Goal: Task Accomplishment & Management: Manage account settings

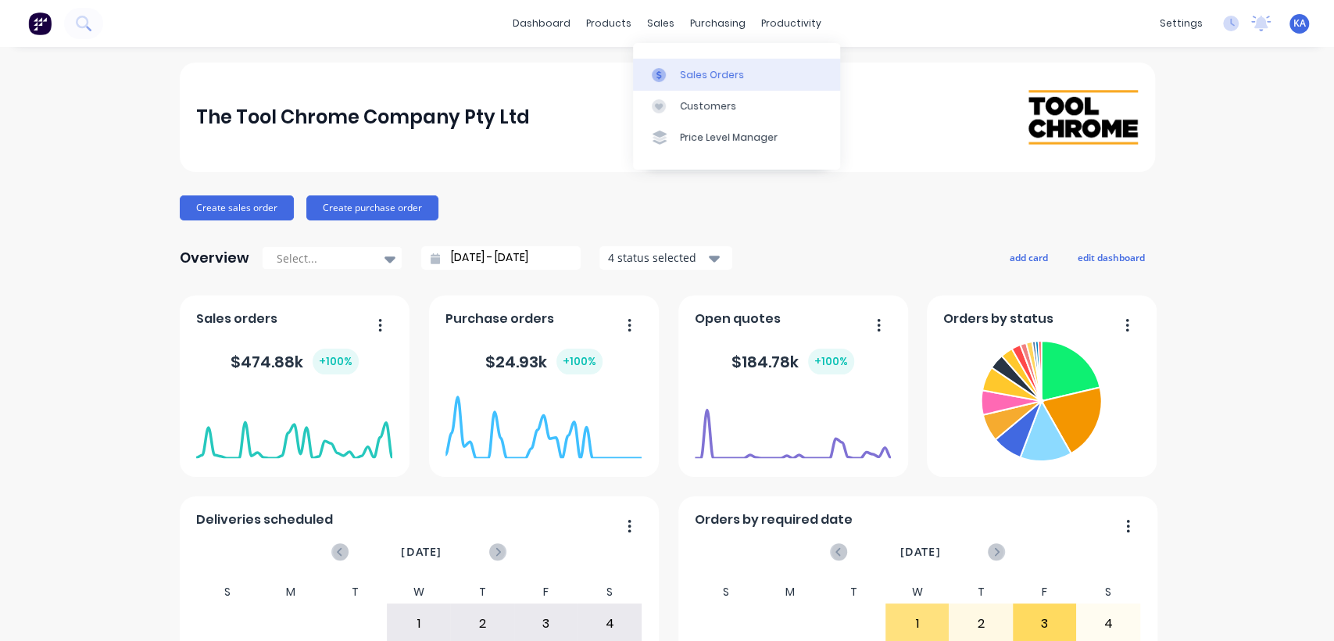
click at [691, 74] on div "Sales Orders" at bounding box center [712, 75] width 64 height 14
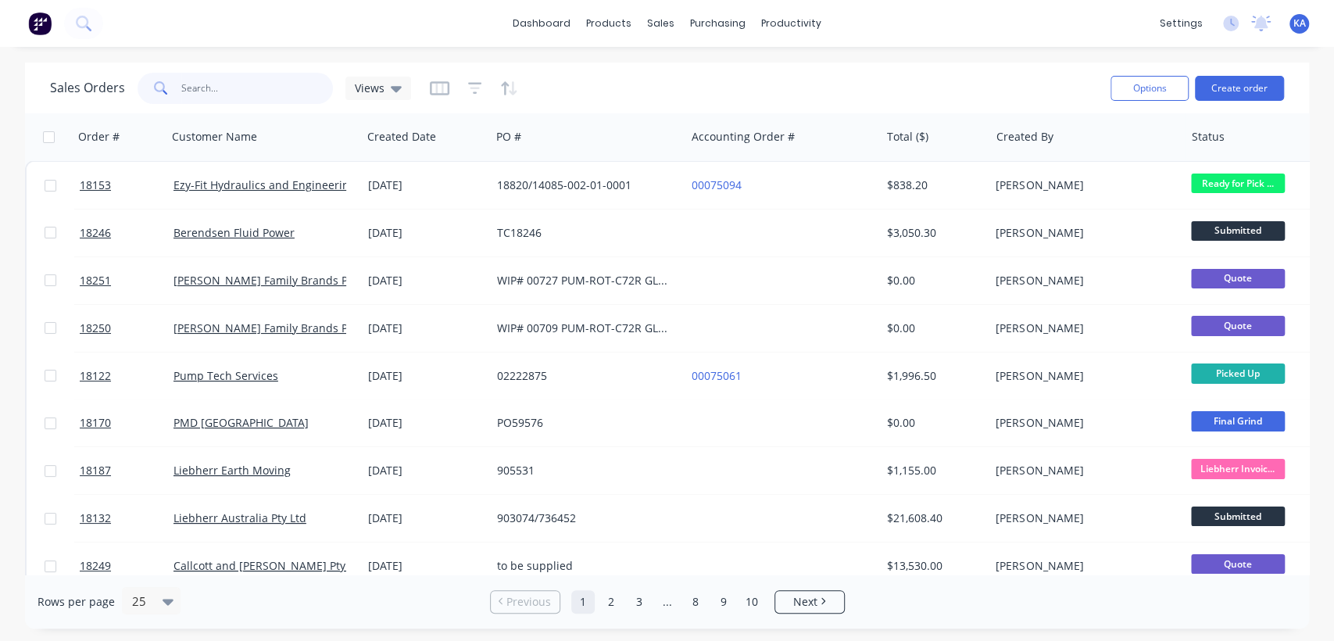
click at [206, 93] on input "text" at bounding box center [257, 88] width 152 height 31
type input "18178"
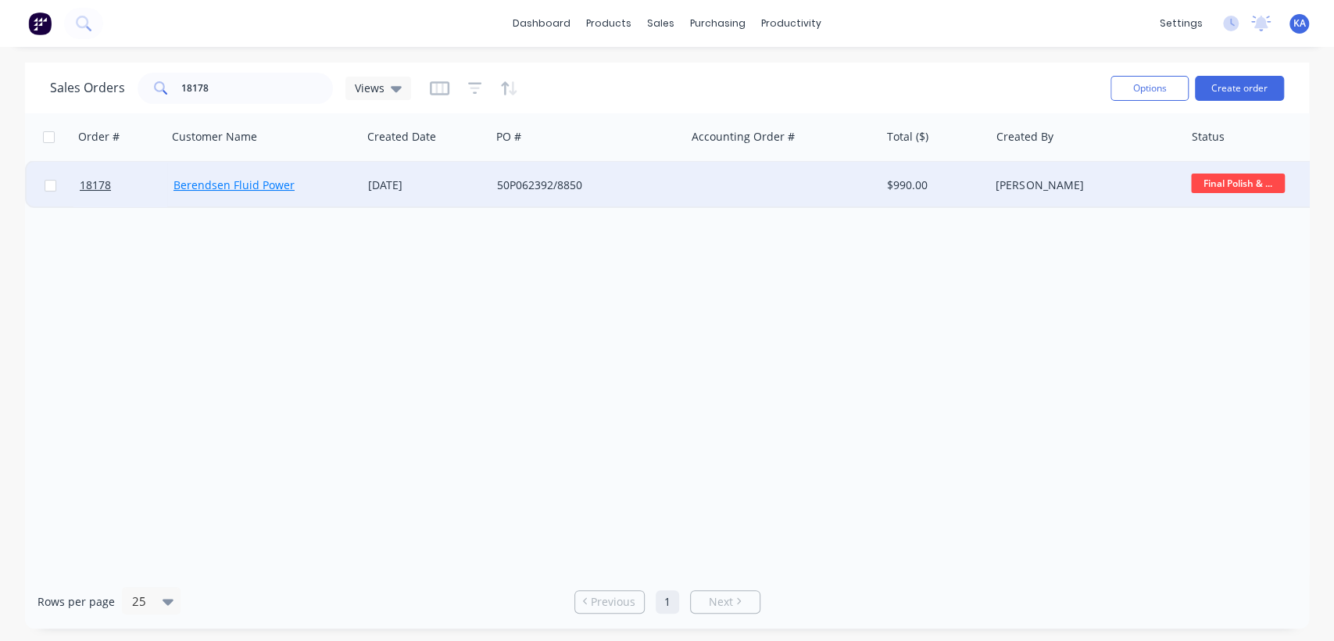
click at [196, 185] on link "Berendsen Fluid Power" at bounding box center [233, 184] width 121 height 15
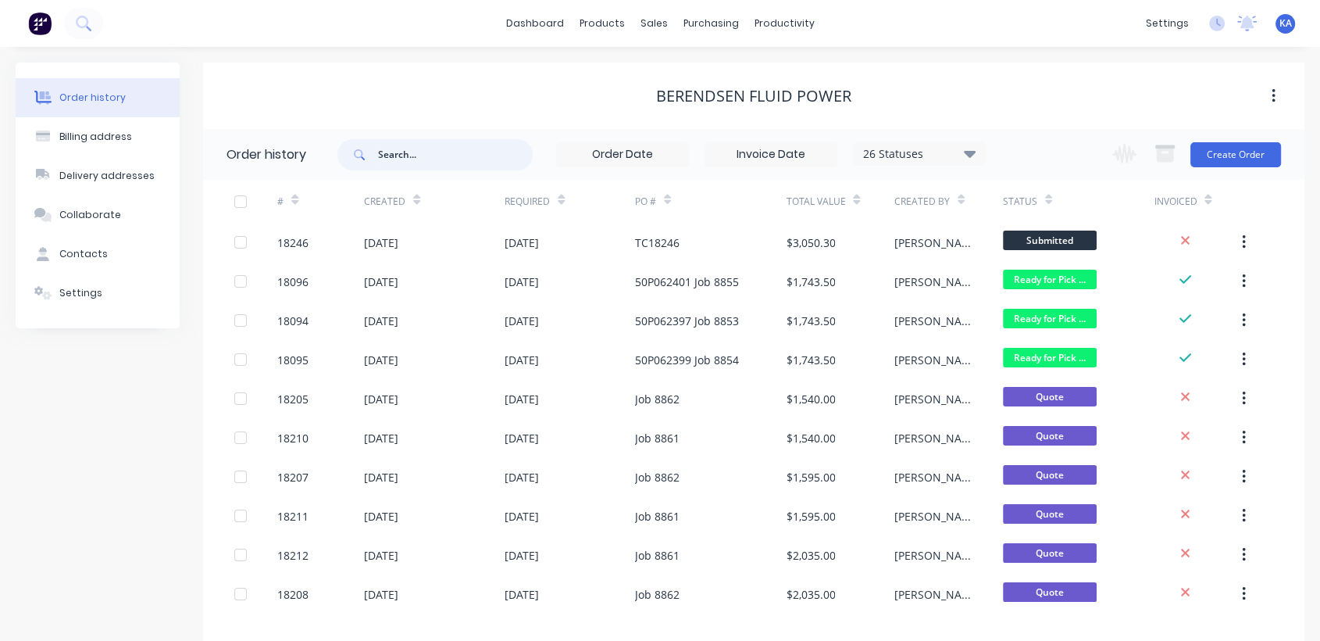
click at [400, 158] on input "text" at bounding box center [455, 154] width 155 height 31
type input "18158"
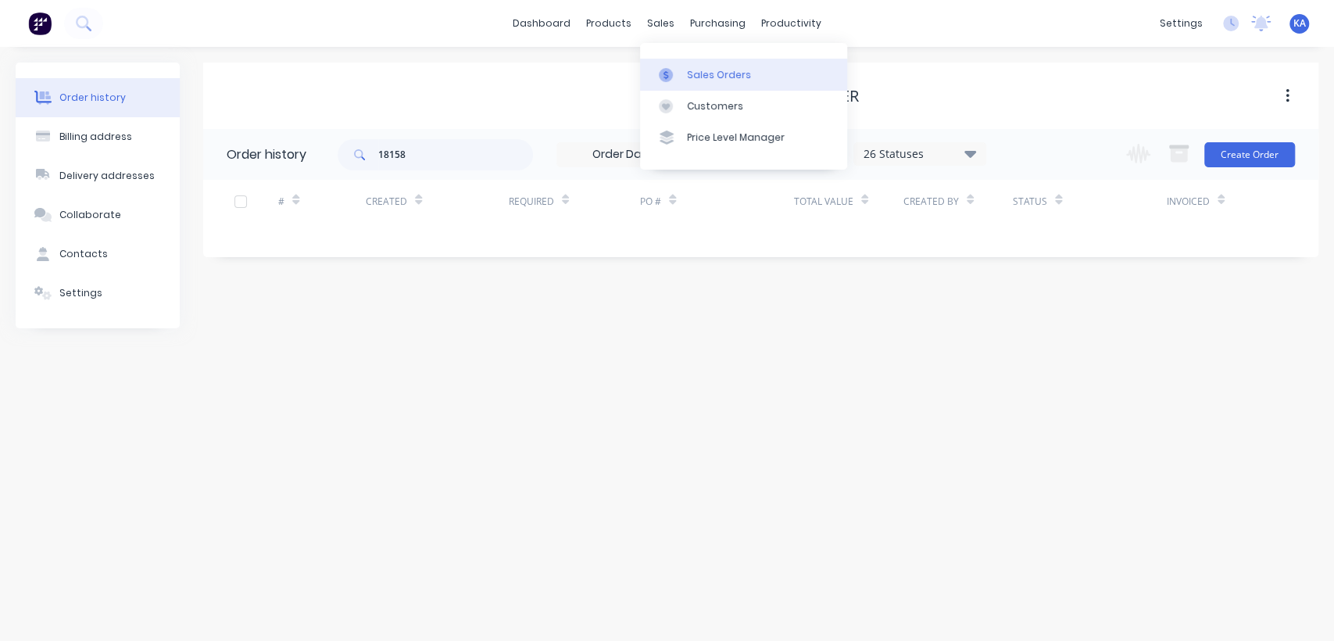
click at [698, 73] on div "Sales Orders" at bounding box center [719, 75] width 64 height 14
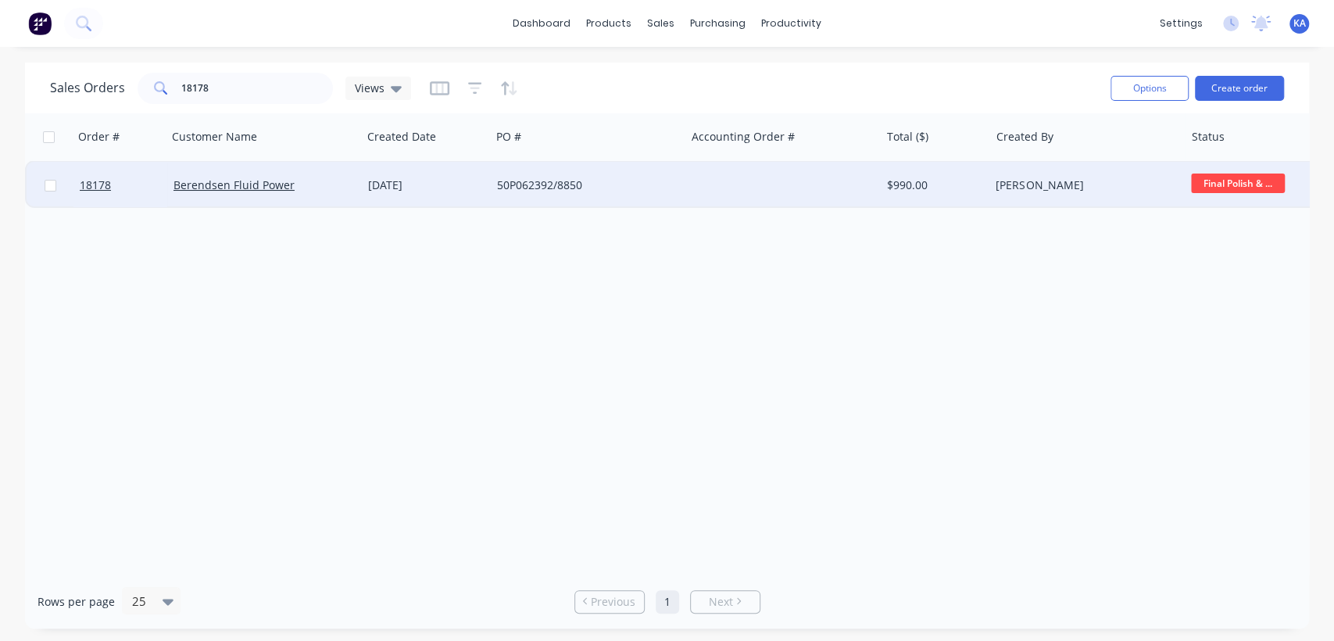
click at [1200, 176] on span "Final Polish & ..." at bounding box center [1238, 183] width 94 height 20
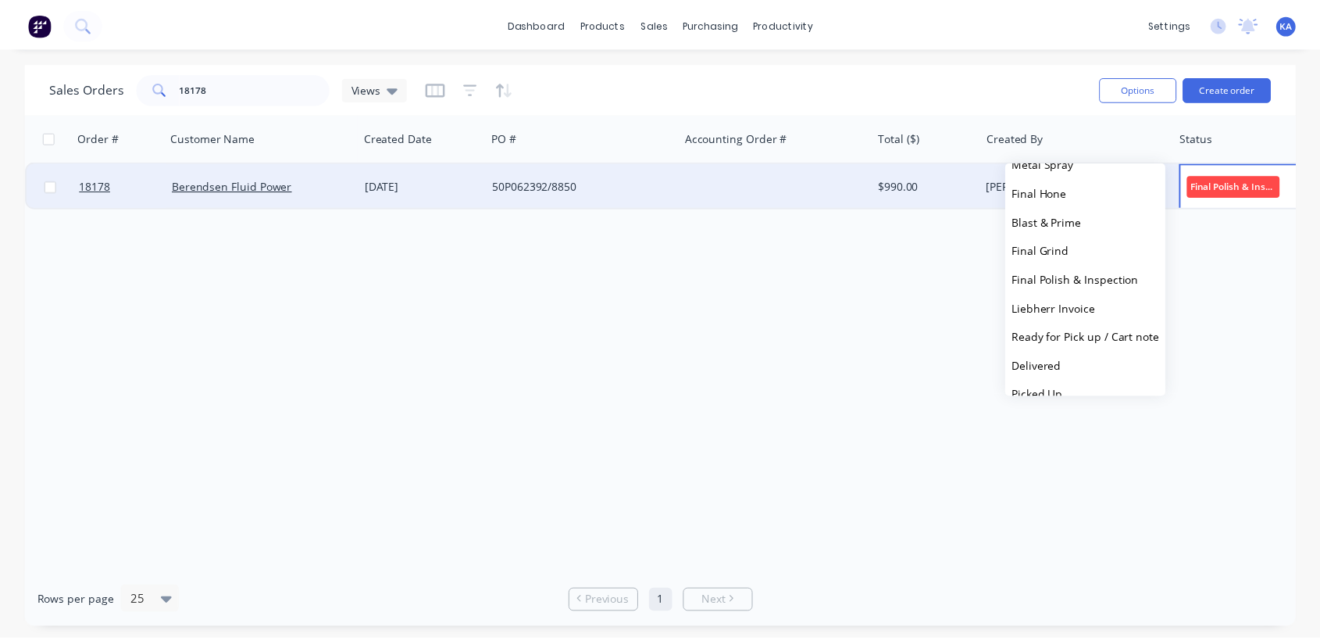
scroll to position [384, 0]
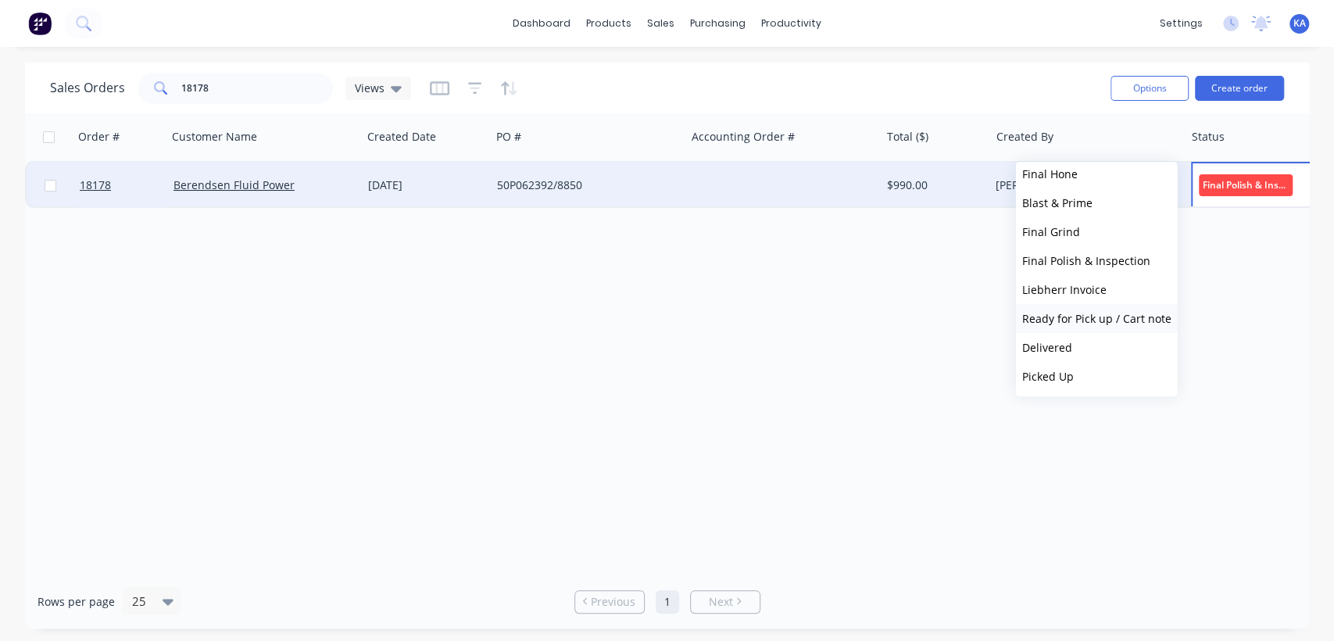
click at [1074, 314] on span "Ready for Pick up / Cart note" at bounding box center [1096, 318] width 149 height 15
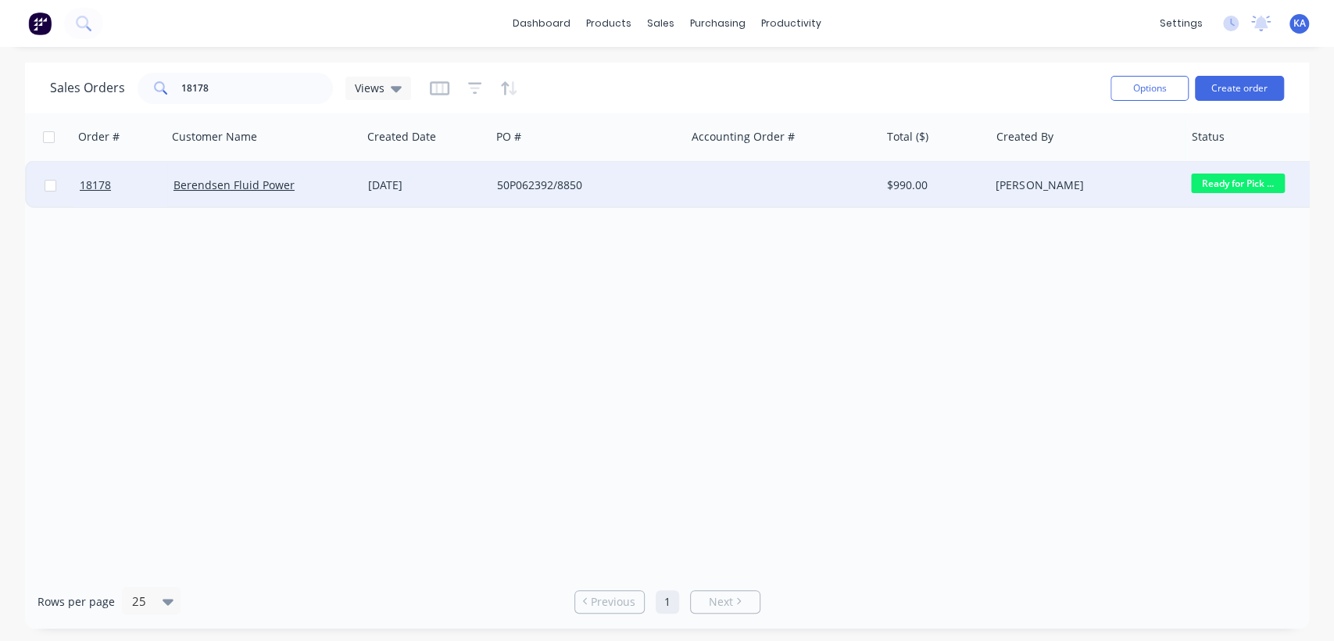
click at [1031, 182] on div "[PERSON_NAME]" at bounding box center [1081, 185] width 173 height 16
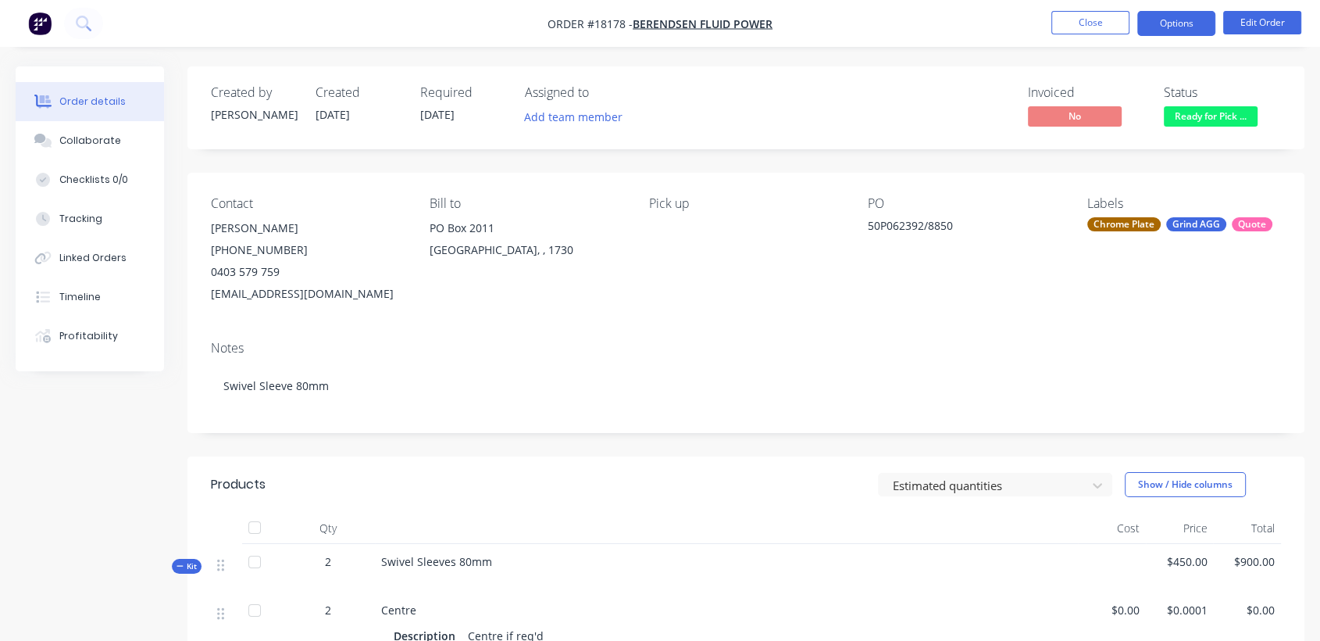
click at [1181, 22] on button "Options" at bounding box center [1177, 23] width 78 height 25
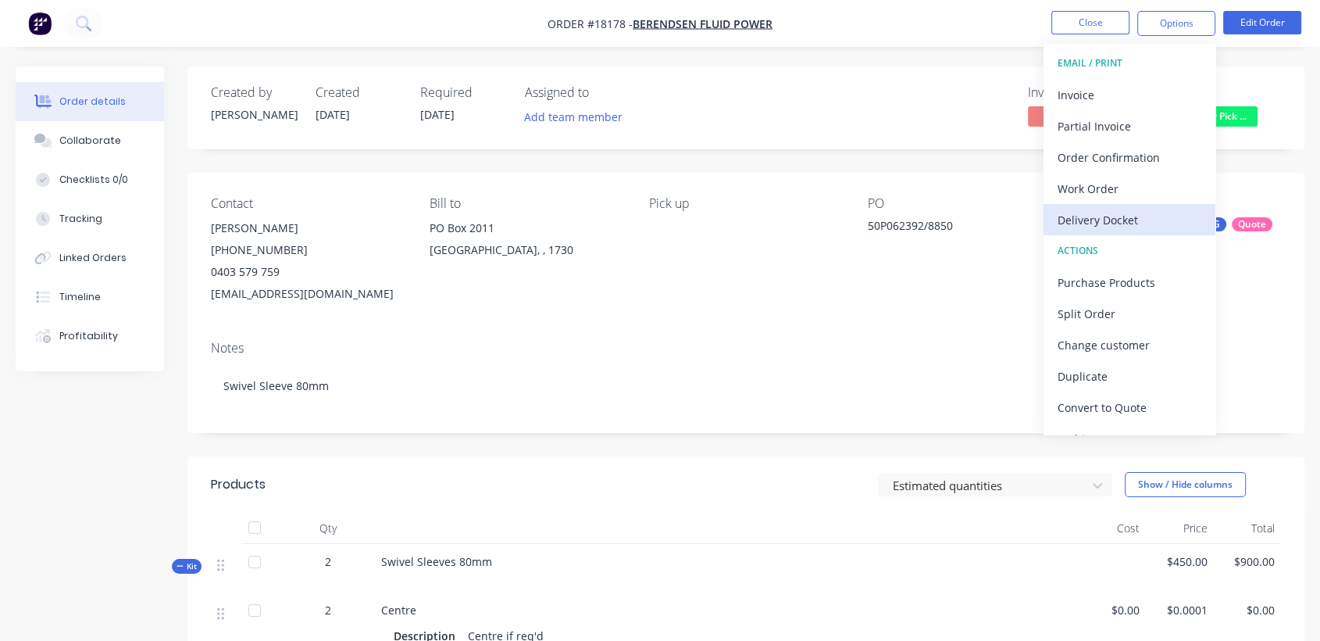
click at [1106, 218] on div "Delivery Docket" at bounding box center [1130, 220] width 144 height 23
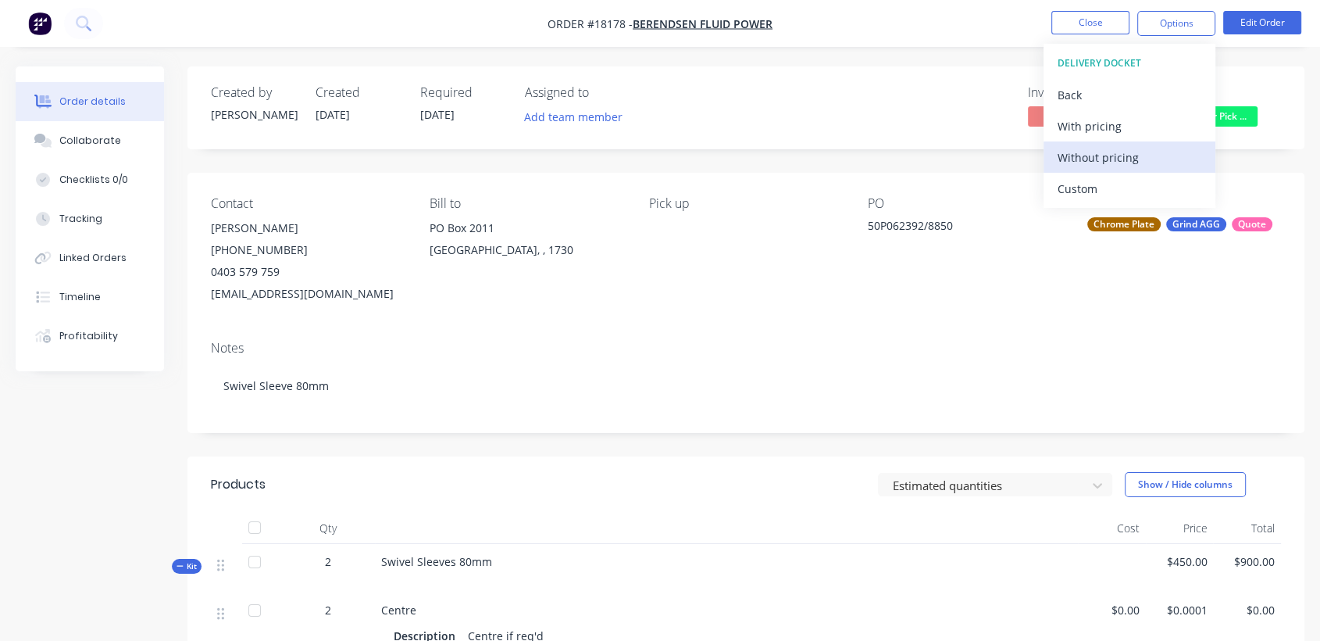
click at [1114, 159] on div "Without pricing" at bounding box center [1130, 157] width 144 height 23
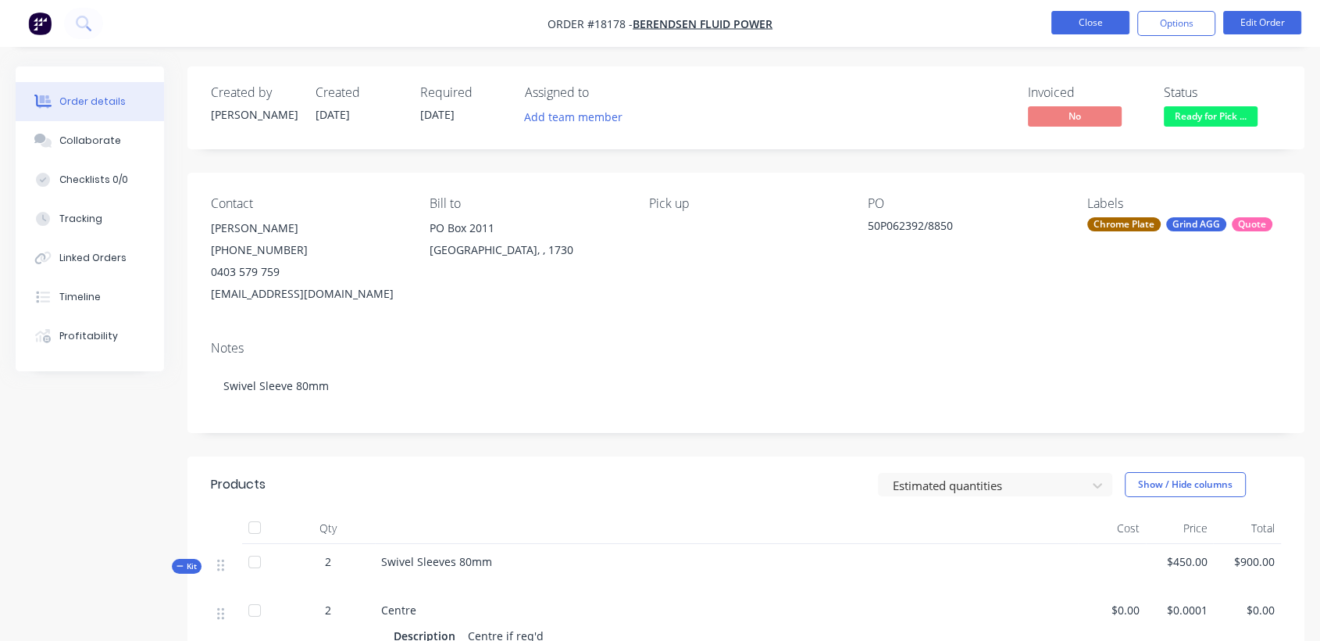
click at [1106, 20] on button "Close" at bounding box center [1091, 22] width 78 height 23
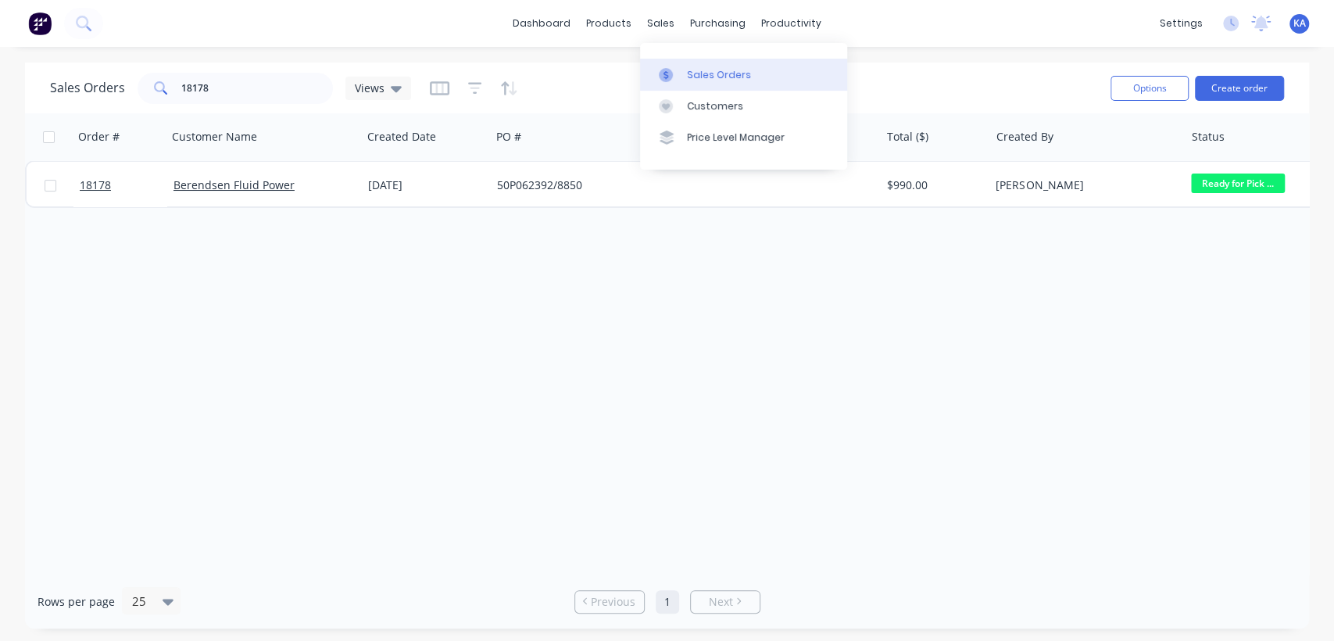
click at [703, 72] on div "Sales Orders" at bounding box center [719, 75] width 64 height 14
click at [685, 100] on link "Customers" at bounding box center [743, 106] width 207 height 31
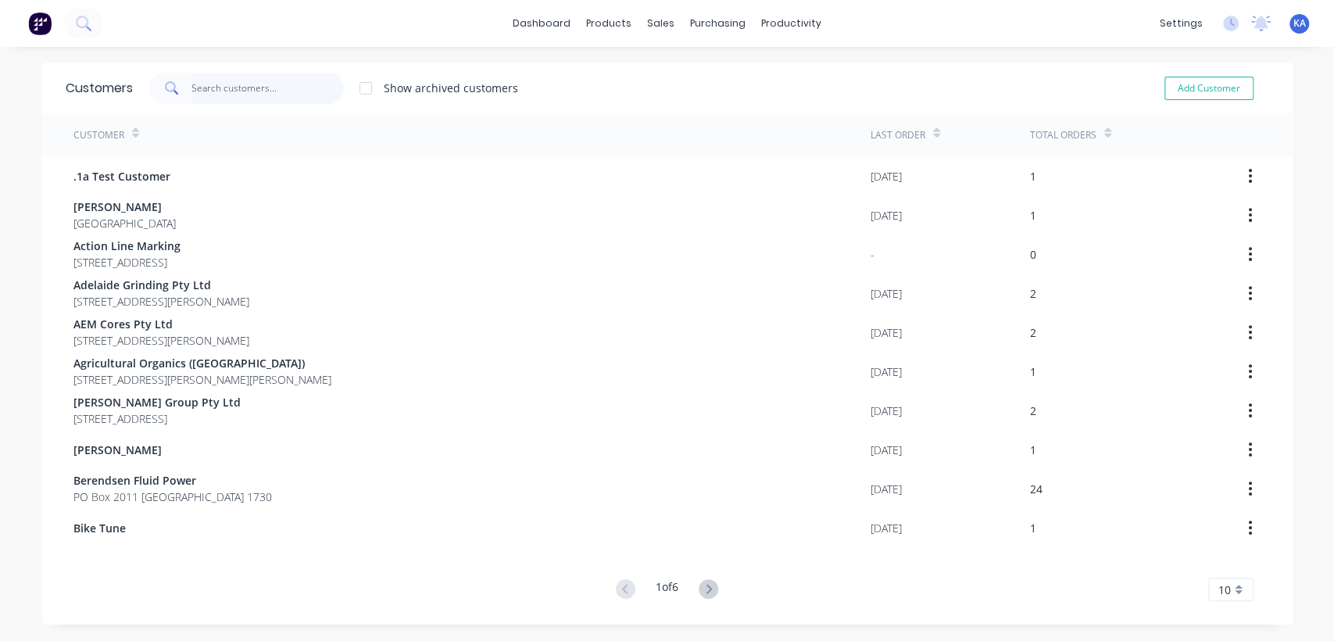
click at [259, 98] on input "text" at bounding box center [267, 88] width 152 height 31
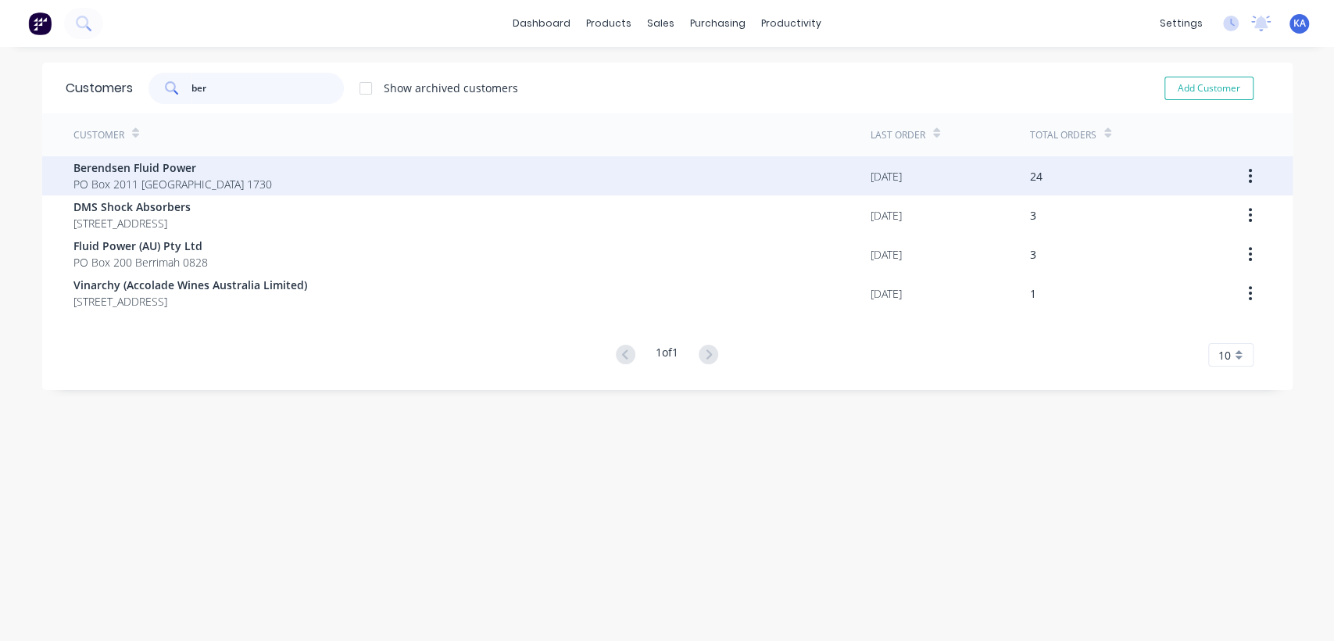
type input "ber"
click at [170, 167] on span "Berendsen Fluid Power" at bounding box center [172, 167] width 198 height 16
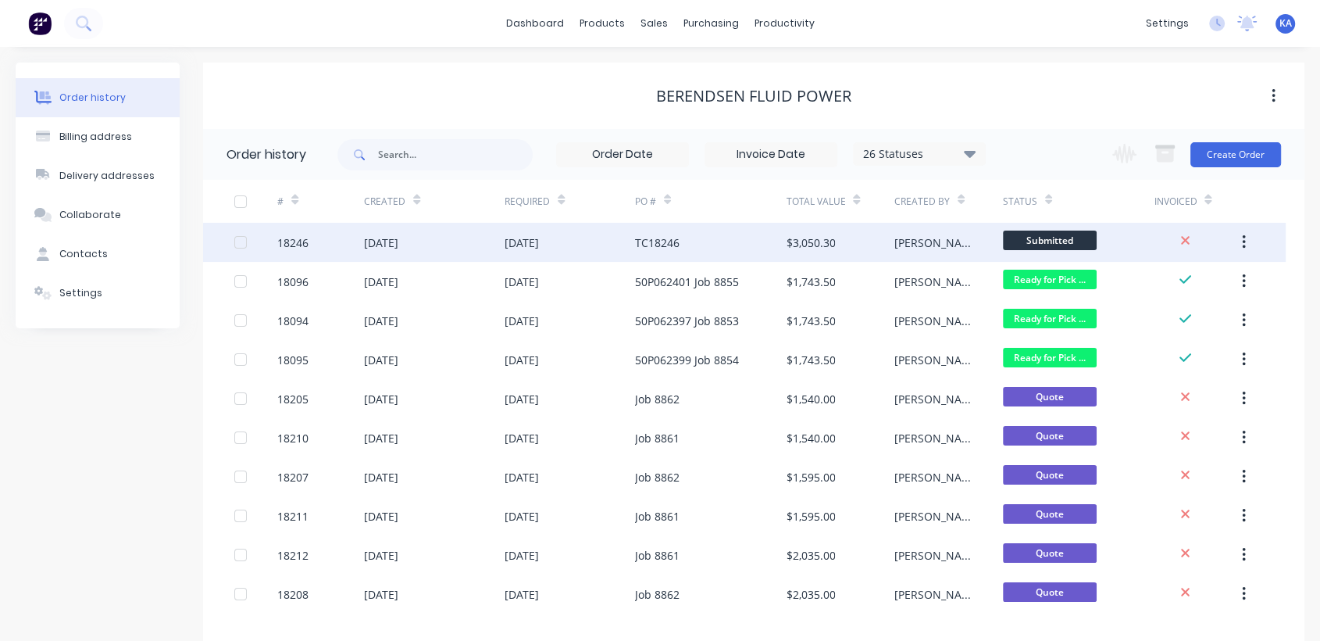
click at [831, 241] on div "$3,050.30" at bounding box center [810, 242] width 49 height 16
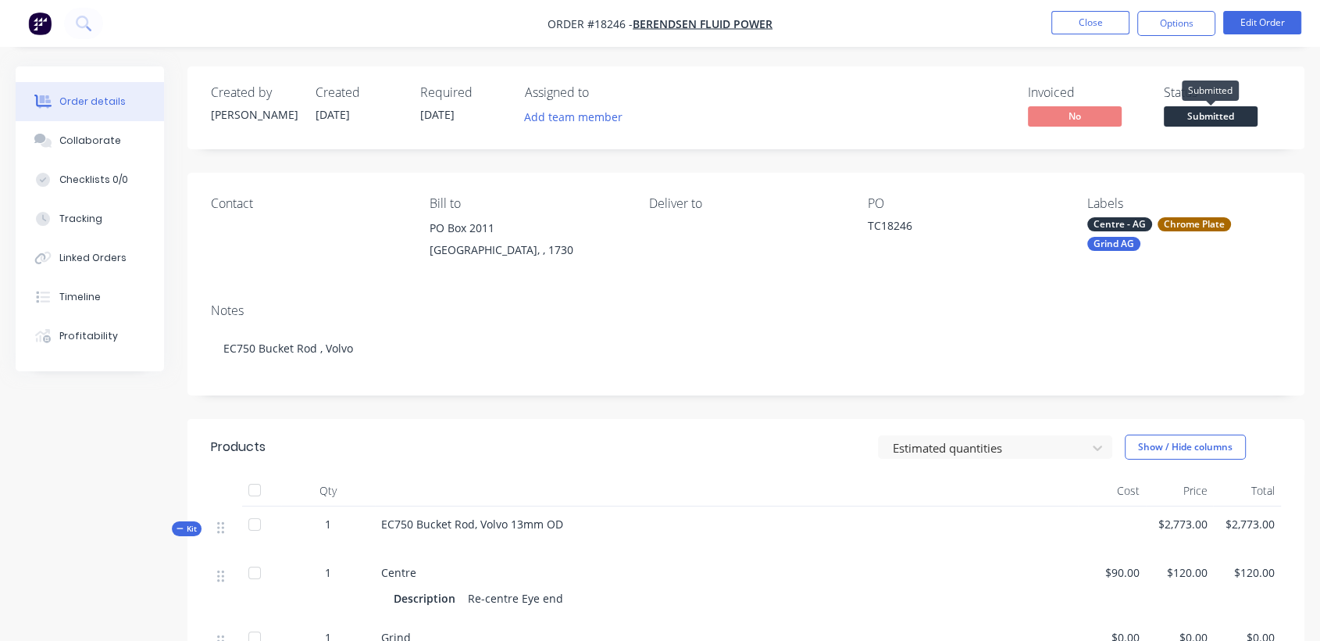
click at [1196, 114] on span "Submitted" at bounding box center [1211, 116] width 94 height 20
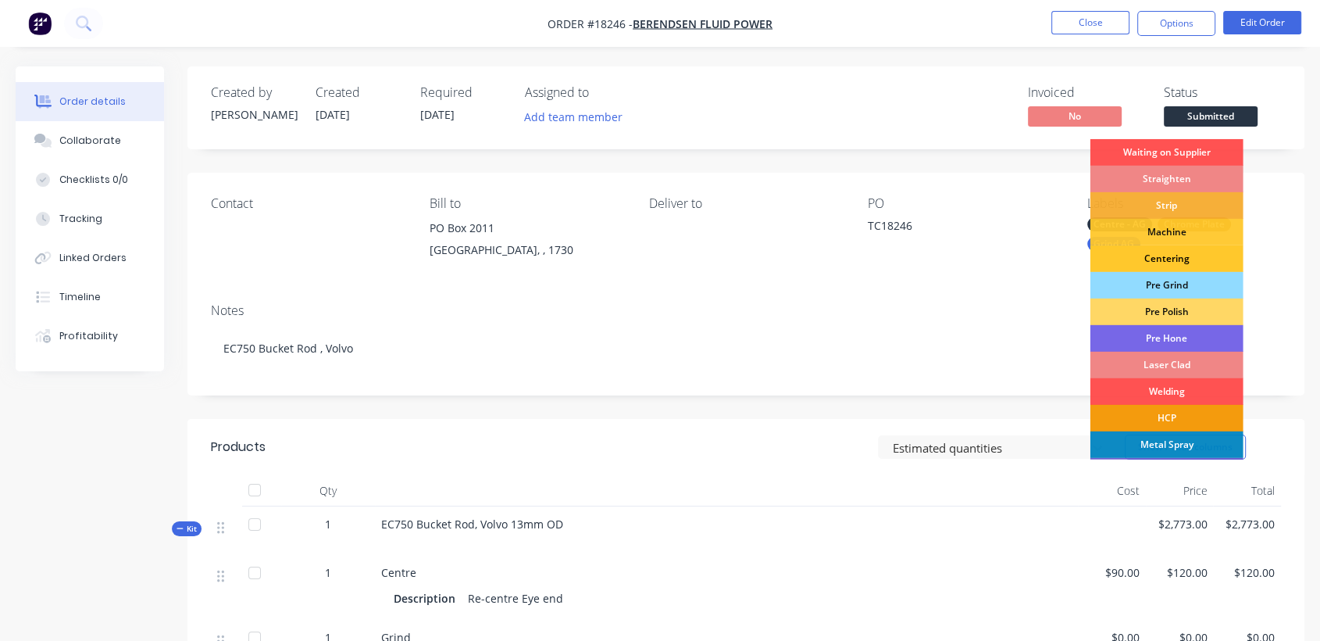
click at [1181, 252] on div "Centering" at bounding box center [1167, 258] width 153 height 27
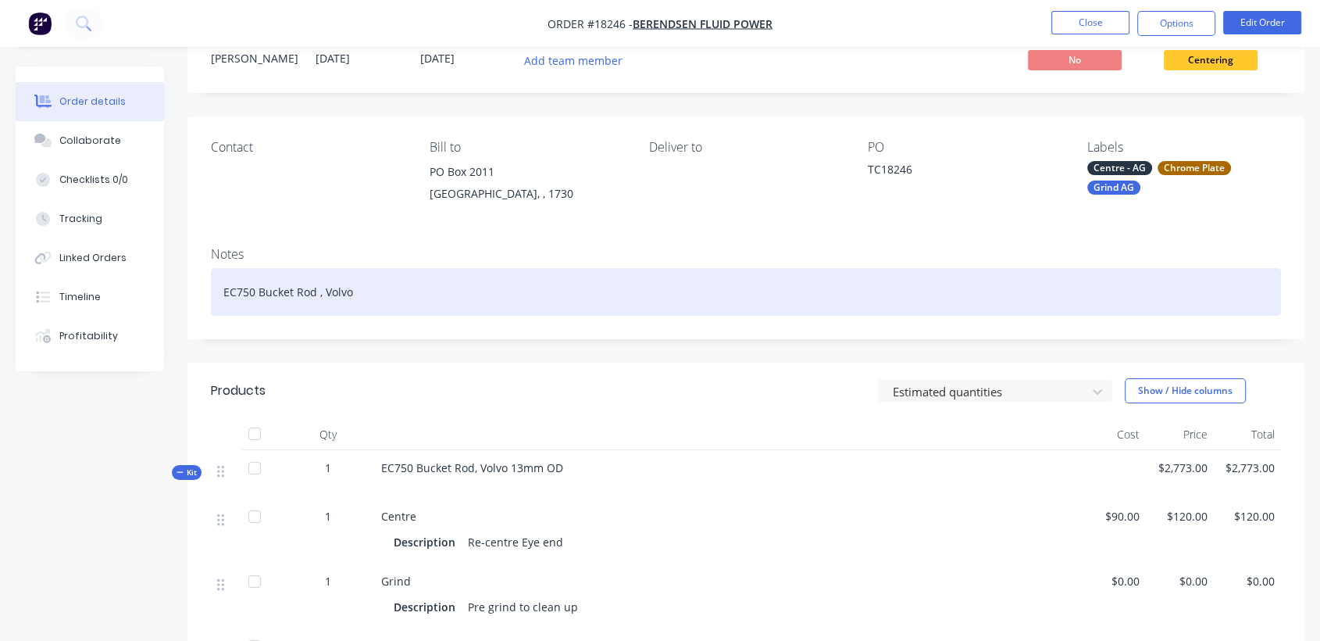
scroll to position [87, 0]
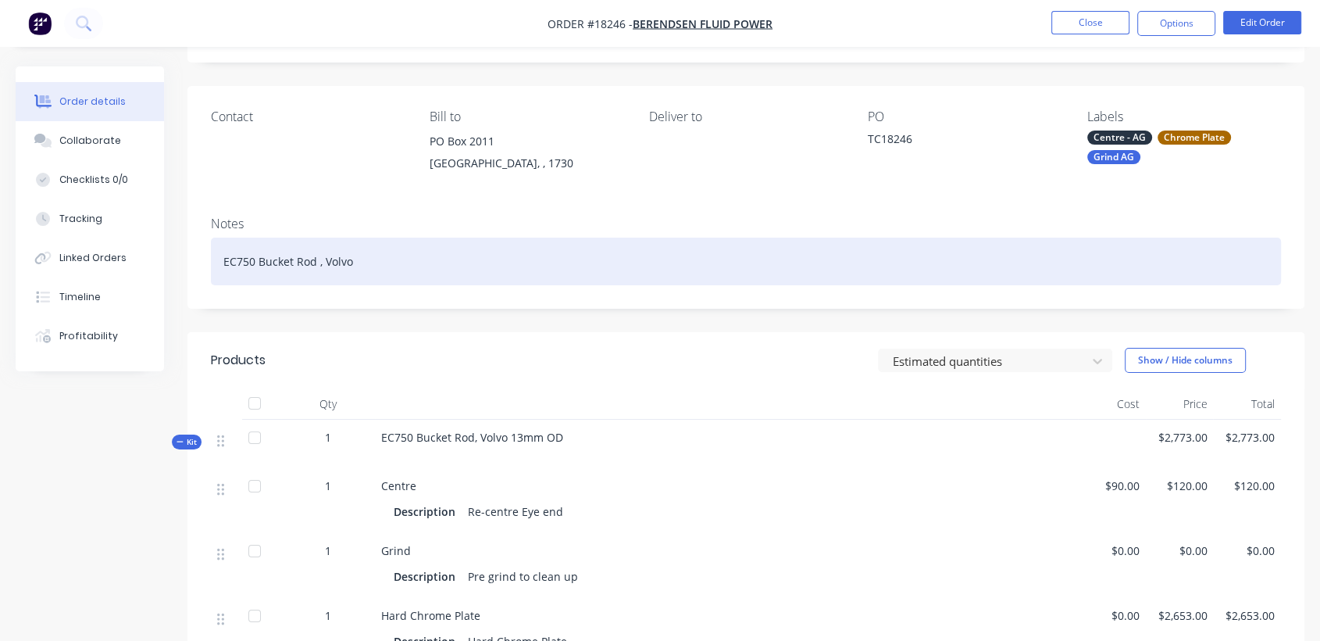
click at [384, 262] on div "EC750 Bucket Rod , Volvo" at bounding box center [746, 262] width 1070 height 48
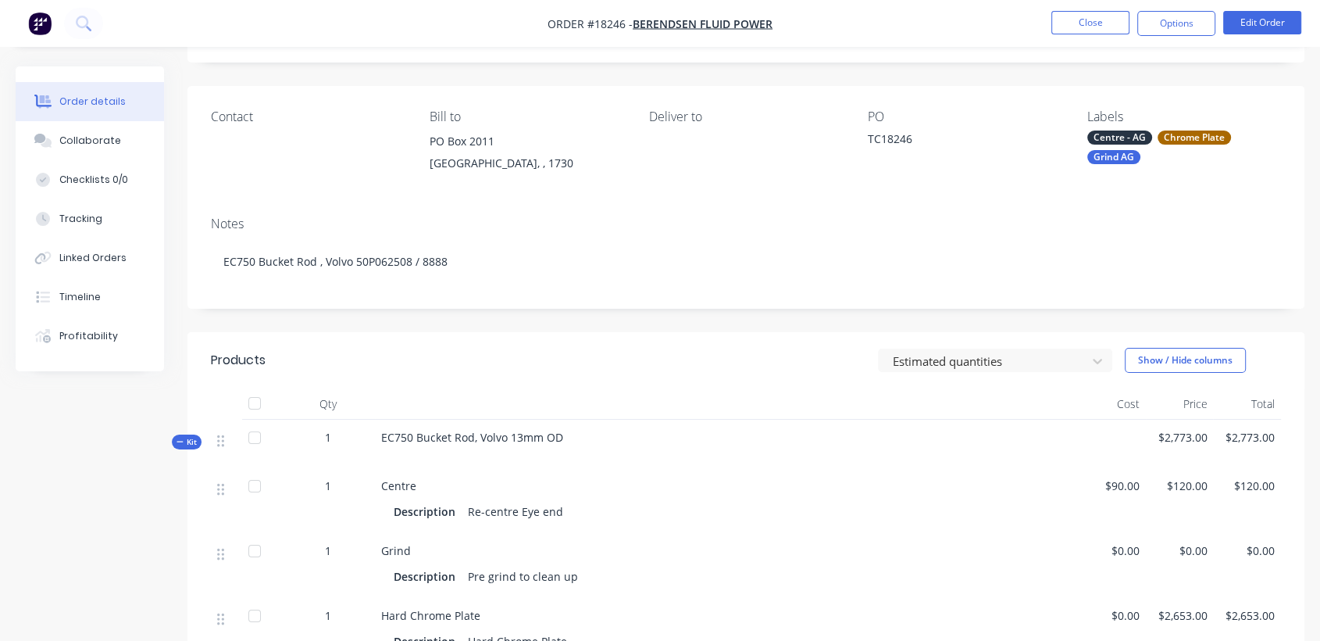
click at [670, 164] on div "Deliver to" at bounding box center [746, 144] width 194 height 71
click at [1098, 21] on button "Close" at bounding box center [1091, 22] width 78 height 23
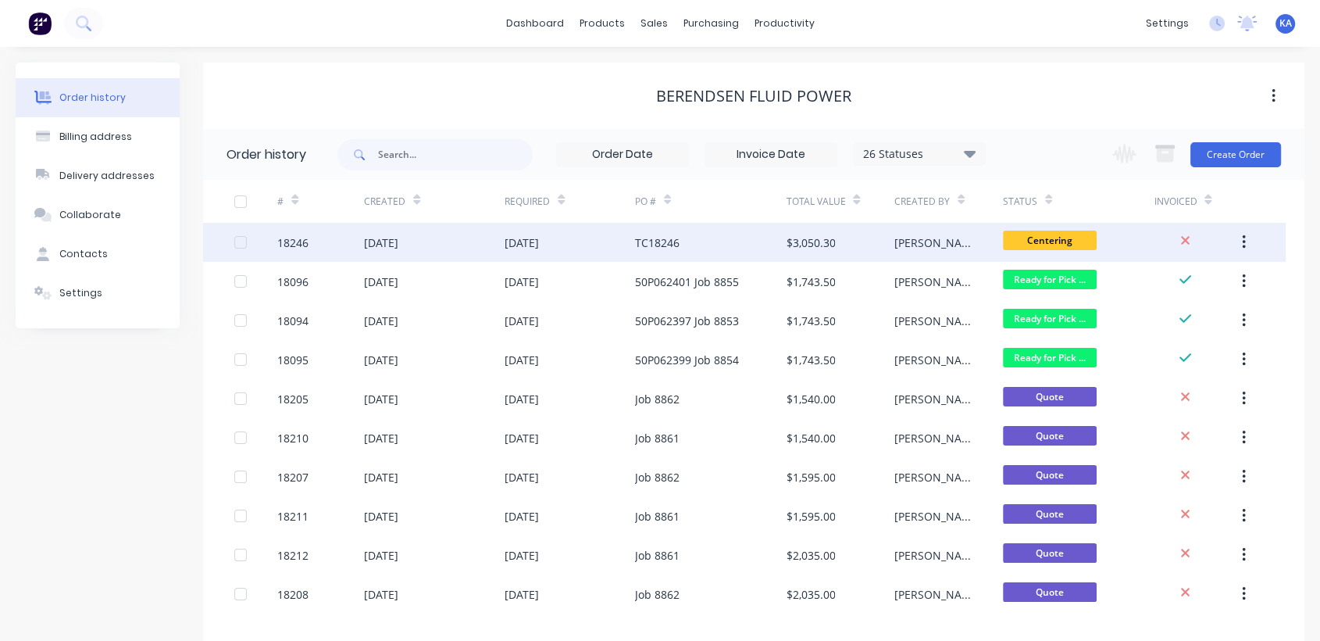
click at [677, 242] on div "TC18246" at bounding box center [657, 242] width 45 height 16
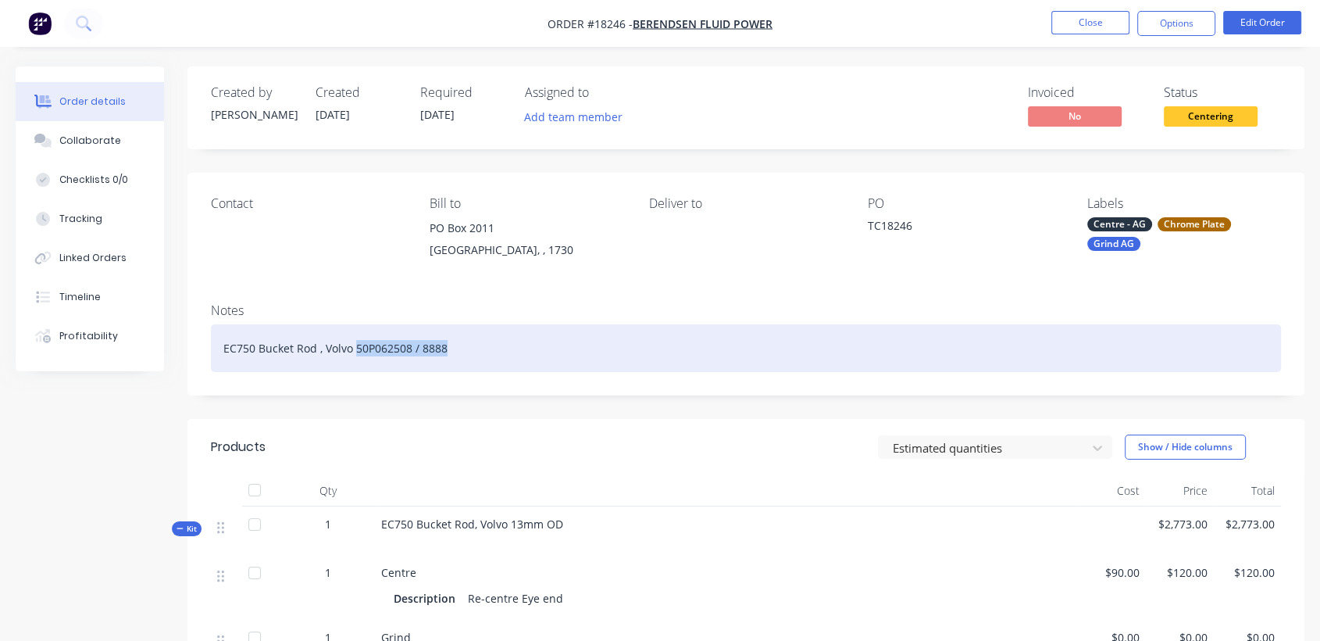
drag, startPoint x: 466, startPoint y: 349, endPoint x: 354, endPoint y: 359, distance: 112.2
click at [354, 359] on div "EC750 Bucket Rod , Volvo 50P062508 / 8888" at bounding box center [746, 348] width 1070 height 48
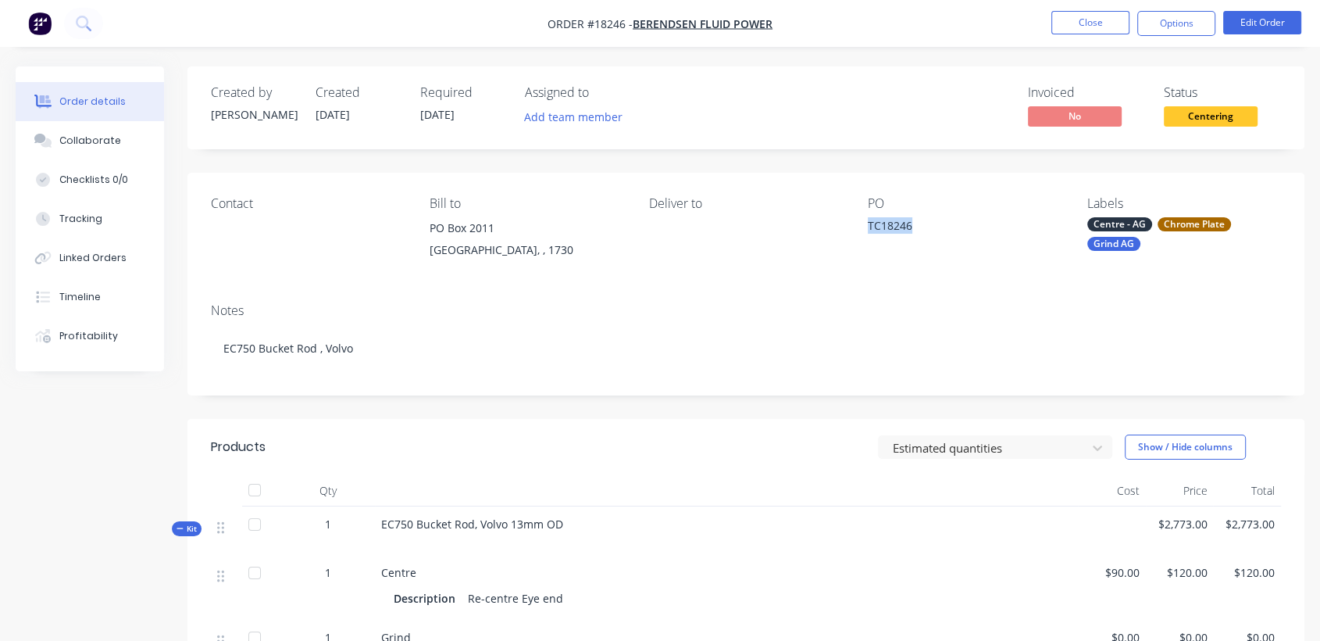
drag, startPoint x: 911, startPoint y: 222, endPoint x: 867, endPoint y: 230, distance: 44.6
click at [868, 230] on div "TC18246" at bounding box center [965, 228] width 194 height 22
drag, startPoint x: 867, startPoint y: 230, endPoint x: 927, endPoint y: 227, distance: 59.5
click at [927, 227] on div "TC18246" at bounding box center [965, 228] width 194 height 22
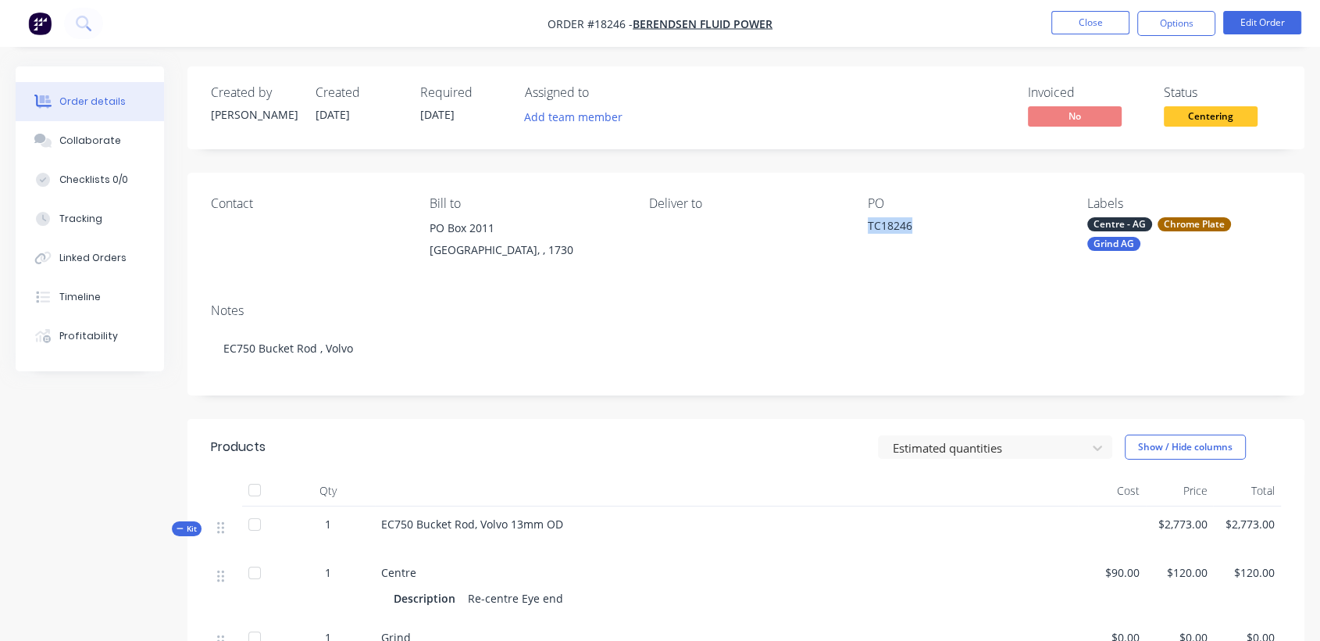
click at [922, 277] on div "Contact [PERSON_NAME] to PO [GEOGRAPHIC_DATA], , 1730 Deliver to PO TC18246 Lab…" at bounding box center [746, 232] width 1117 height 118
click at [1239, 13] on button "Edit Order" at bounding box center [1263, 22] width 78 height 23
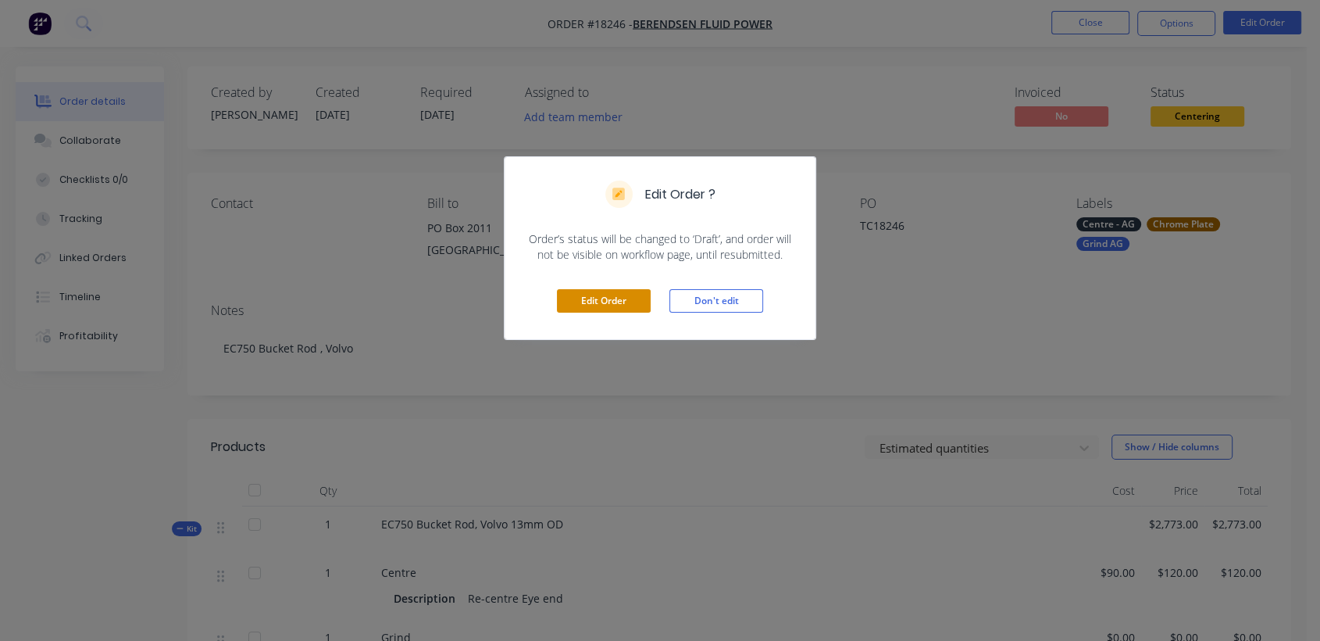
click at [634, 295] on button "Edit Order" at bounding box center [604, 300] width 94 height 23
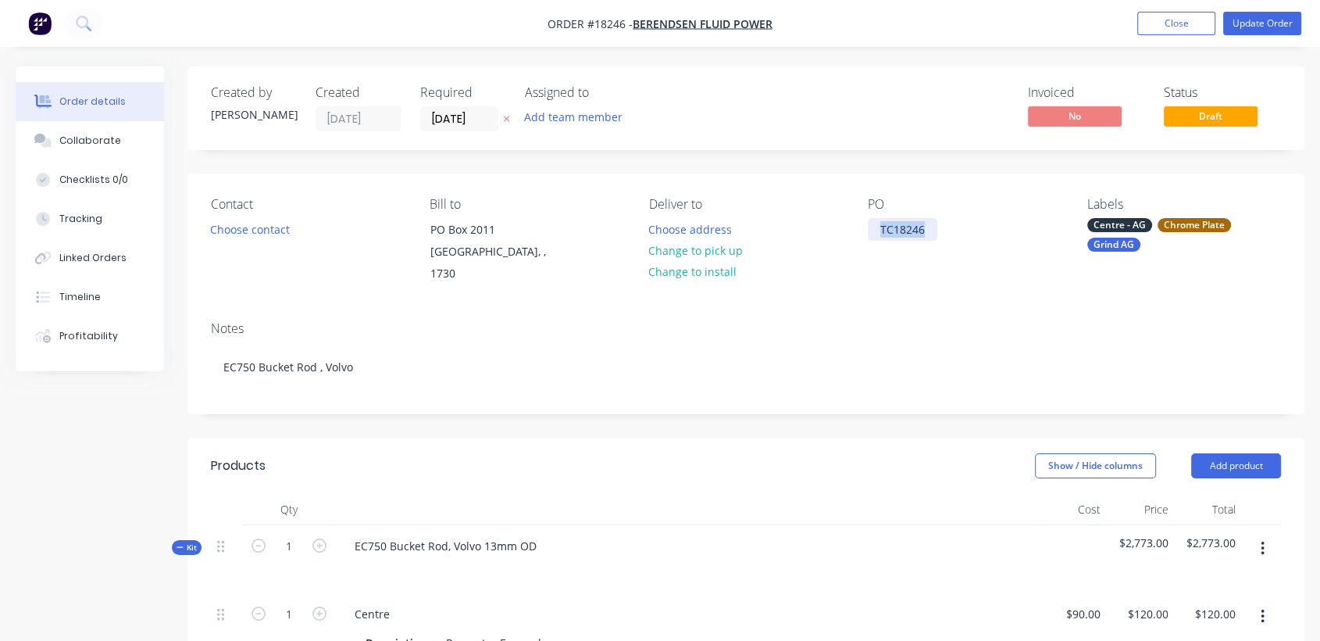
drag, startPoint x: 875, startPoint y: 223, endPoint x: 935, endPoint y: 227, distance: 60.2
click at [935, 227] on div "TC18246" at bounding box center [903, 229] width 70 height 23
click at [769, 270] on div "Contact Choose contact [PERSON_NAME] to PO Box 2011 [GEOGRAPHIC_DATA], , 1730 D…" at bounding box center [746, 240] width 1117 height 135
click at [1241, 16] on button "Update Order" at bounding box center [1263, 23] width 78 height 23
